Goal: Task Accomplishment & Management: Manage account settings

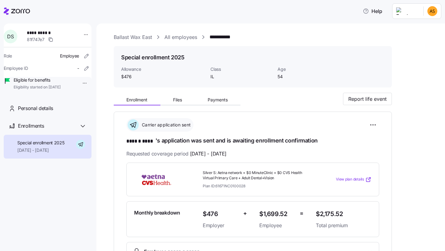
scroll to position [63, 0]
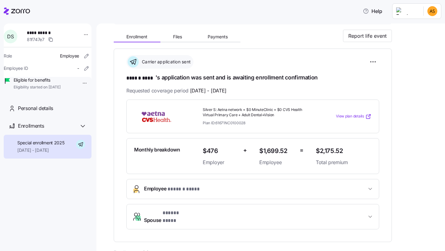
click at [25, 10] on icon at bounding box center [17, 10] width 26 height 7
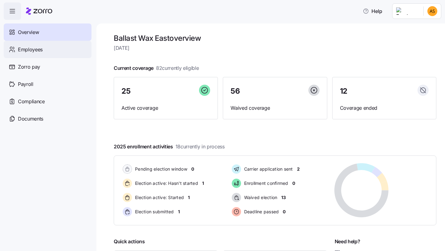
click at [54, 57] on div "Employees" at bounding box center [48, 49] width 88 height 17
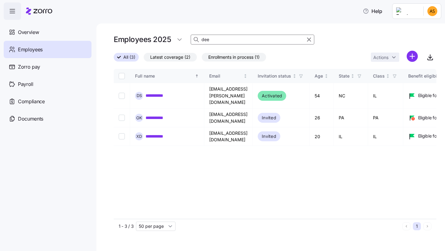
click at [226, 44] on input "dee" at bounding box center [251, 40] width 123 height 10
type input "l"
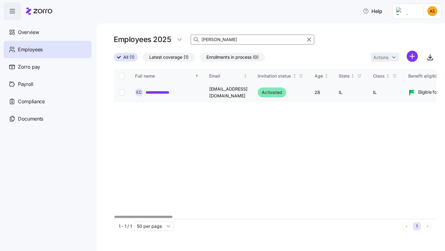
type input "[PERSON_NAME]"
click at [173, 90] on link "**********" at bounding box center [161, 92] width 32 height 6
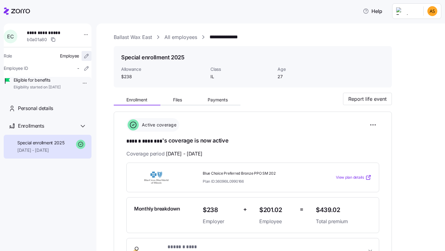
click at [83, 54] on icon "button" at bounding box center [86, 56] width 6 height 6
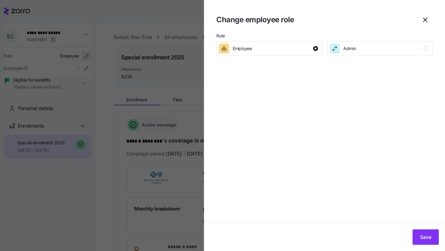
click at [82, 54] on div at bounding box center [222, 125] width 445 height 251
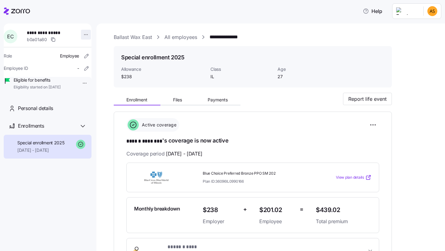
click at [84, 37] on html "**********" at bounding box center [222, 123] width 445 height 247
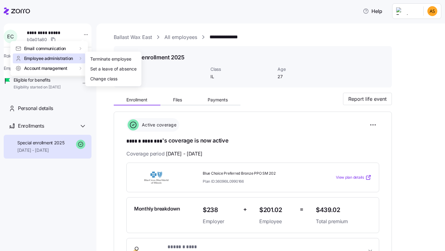
click at [68, 57] on span "Employee administration" at bounding box center [48, 58] width 49 height 6
click at [105, 58] on div "Terminate employee" at bounding box center [110, 59] width 41 height 7
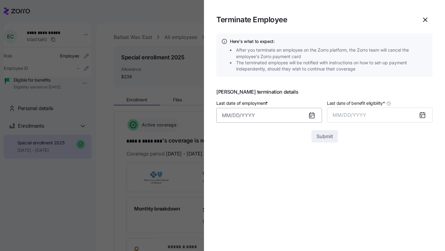
click at [258, 117] on input "Last date of employment *" at bounding box center [269, 115] width 106 height 15
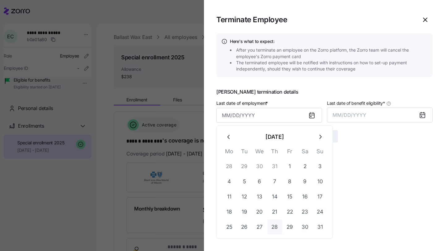
click at [277, 227] on button "28" at bounding box center [274, 226] width 15 height 15
type input "[DATE]"
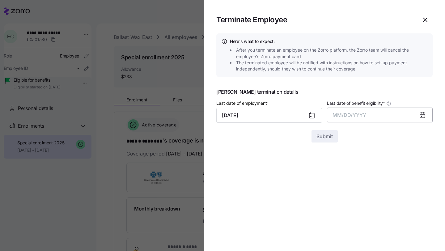
click at [392, 117] on button "MM/DD/YYYY" at bounding box center [380, 114] width 106 height 15
click at [384, 183] on button "Aug" at bounding box center [384, 184] width 35 height 15
click at [323, 141] on button "Submit" at bounding box center [324, 136] width 26 height 12
